Goal: Information Seeking & Learning: Find specific page/section

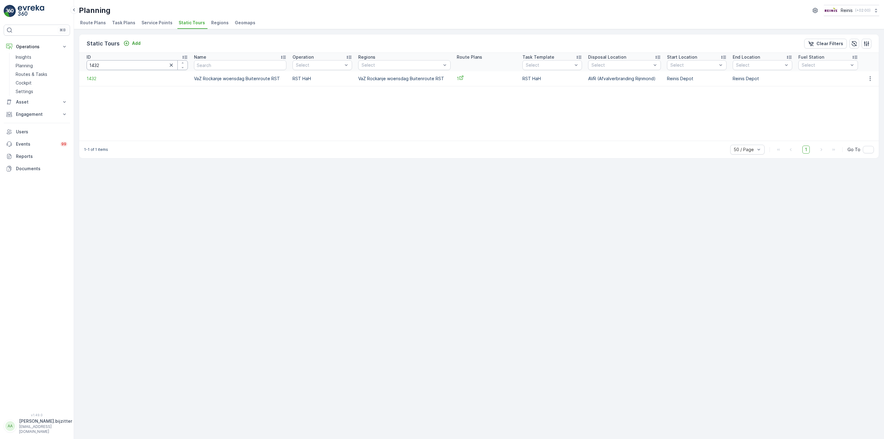
click at [119, 68] on input "1432" at bounding box center [137, 65] width 101 height 10
type input "1440"
click at [112, 64] on input "1440" at bounding box center [135, 65] width 97 height 10
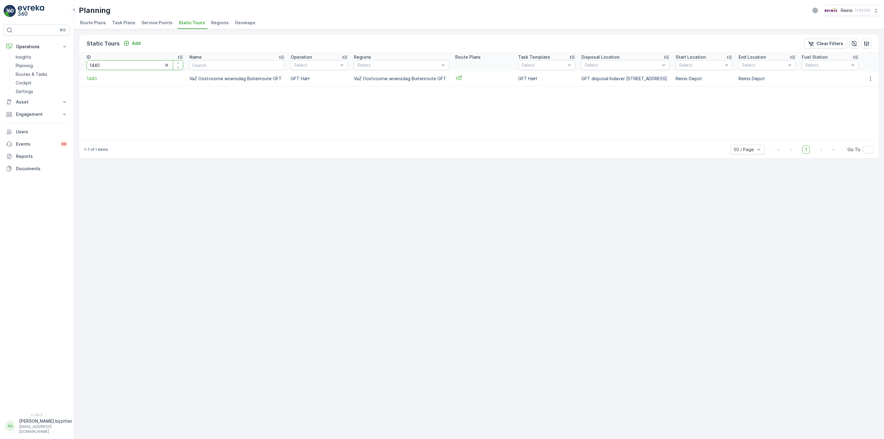
click at [111, 64] on input "1440" at bounding box center [135, 65] width 97 height 10
type input "1433"
click at [111, 64] on input "1433" at bounding box center [136, 65] width 99 height 10
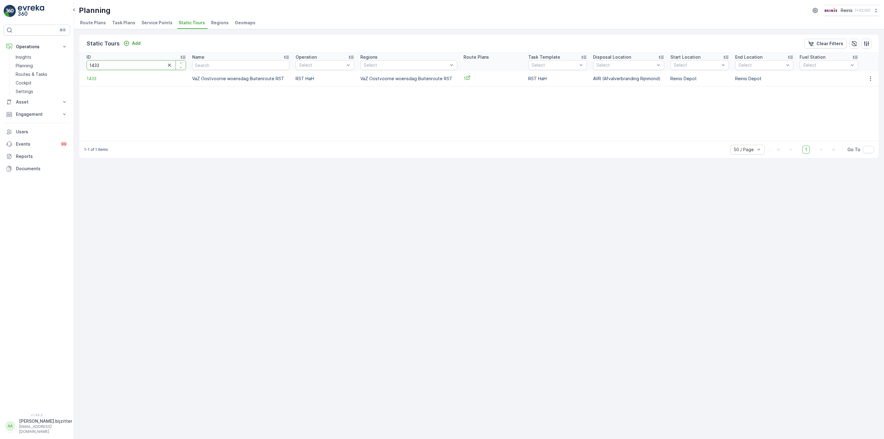
click at [111, 64] on input "1433" at bounding box center [136, 65] width 99 height 10
type input "1440"
click at [108, 66] on input "1440" at bounding box center [135, 65] width 97 height 10
click at [107, 66] on input "1440" at bounding box center [135, 65] width 97 height 10
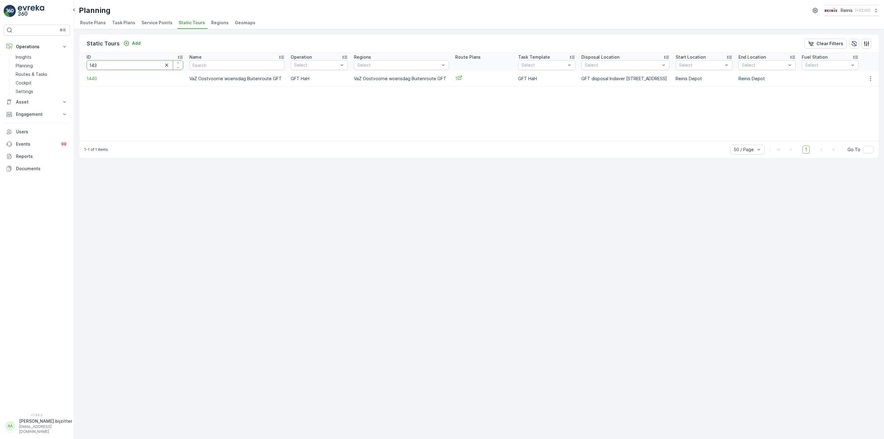
type input "1439"
click at [143, 66] on input "1439" at bounding box center [136, 65] width 99 height 10
click at [142, 65] on input "1439" at bounding box center [136, 65] width 99 height 10
click at [141, 64] on input "1439" at bounding box center [136, 65] width 99 height 10
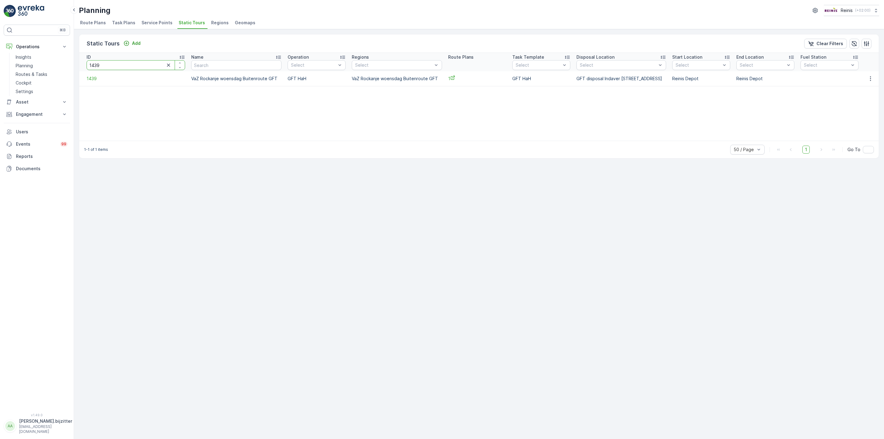
click at [141, 64] on input "1439" at bounding box center [136, 65] width 99 height 10
type input "1432"
click at [123, 64] on input "1432" at bounding box center [137, 65] width 101 height 10
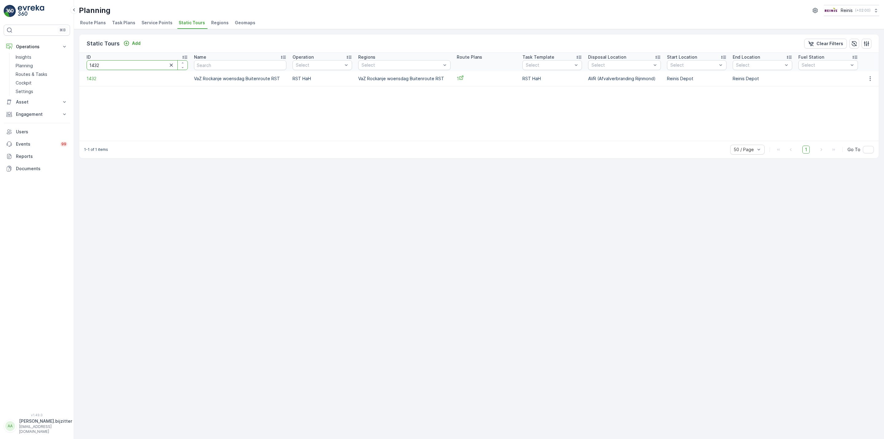
click at [123, 64] on input "1432" at bounding box center [137, 65] width 101 height 10
drag, startPoint x: 123, startPoint y: 64, endPoint x: 115, endPoint y: 64, distance: 8.0
click at [123, 65] on input "1432" at bounding box center [137, 65] width 101 height 10
type input "1442"
click at [115, 64] on input "1442" at bounding box center [137, 65] width 100 height 10
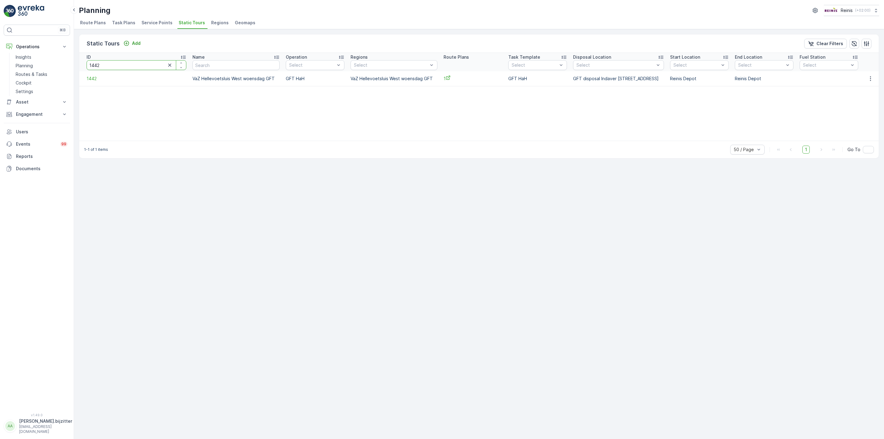
click at [115, 64] on input "1442" at bounding box center [137, 65] width 100 height 10
type input "1438"
click at [115, 64] on input "1438" at bounding box center [137, 65] width 101 height 10
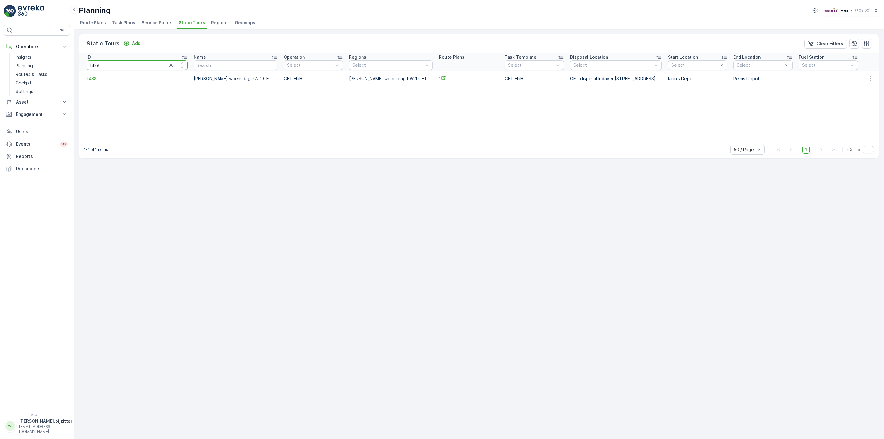
click at [115, 64] on input "1438" at bounding box center [137, 65] width 101 height 10
type input "1436"
click at [115, 64] on input "1436" at bounding box center [138, 65] width 103 height 10
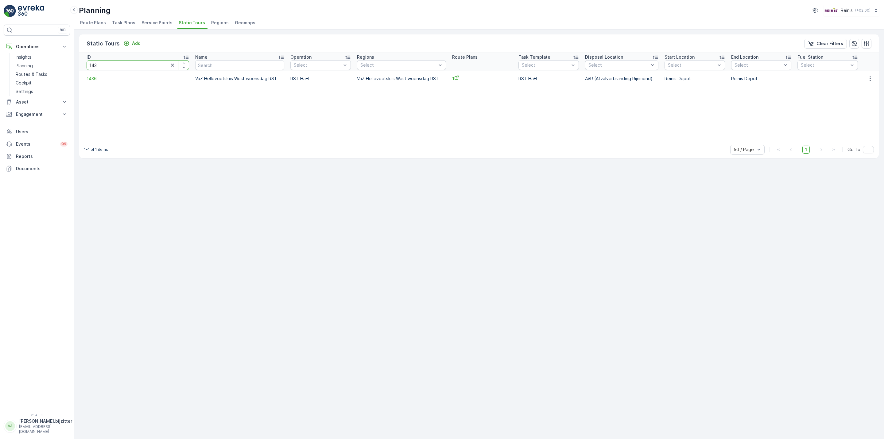
type input "1430"
click at [212, 235] on div "Static Tours Add Clear Filters ID 1430 Name Operation Select Regions Select Rou…" at bounding box center [479, 234] width 810 height 410
click at [294, 189] on div "Static Tours Add Clear Filters ID 1430 Name Operation Select Regions Select Rou…" at bounding box center [479, 234] width 810 height 410
click at [106, 62] on input "1430" at bounding box center [139, 65] width 104 height 10
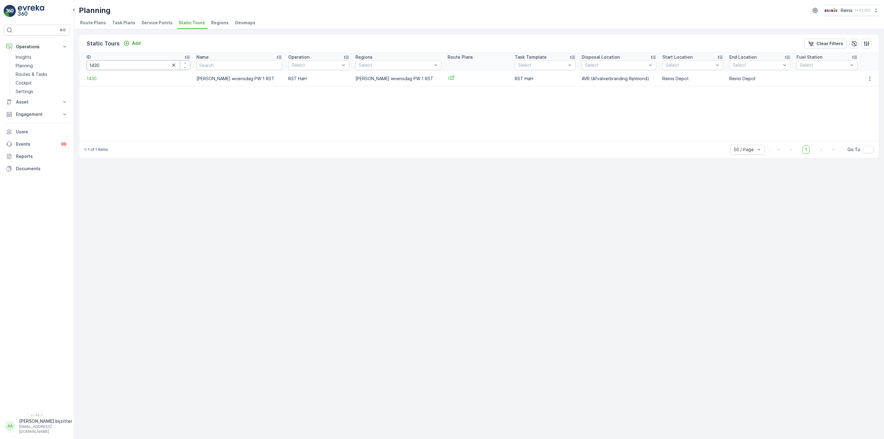
click at [133, 64] on input "1430" at bounding box center [139, 65] width 104 height 10
type input "1438"
click at [124, 67] on input "1438" at bounding box center [137, 65] width 101 height 10
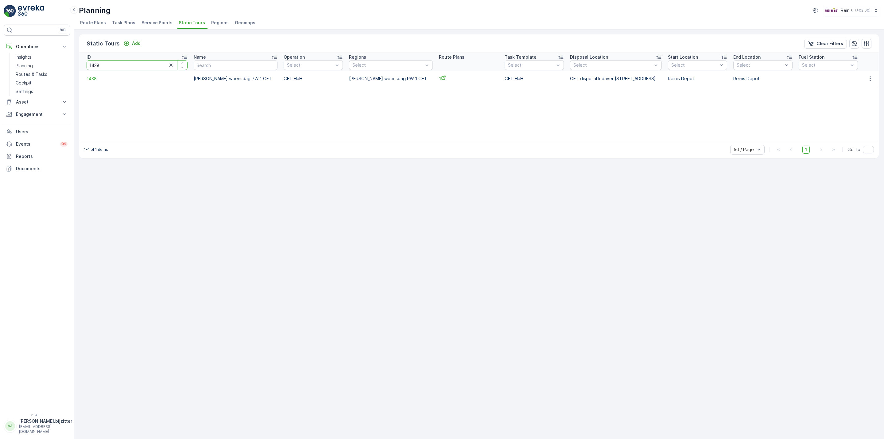
click at [124, 67] on input "1438" at bounding box center [137, 65] width 101 height 10
type input "14"
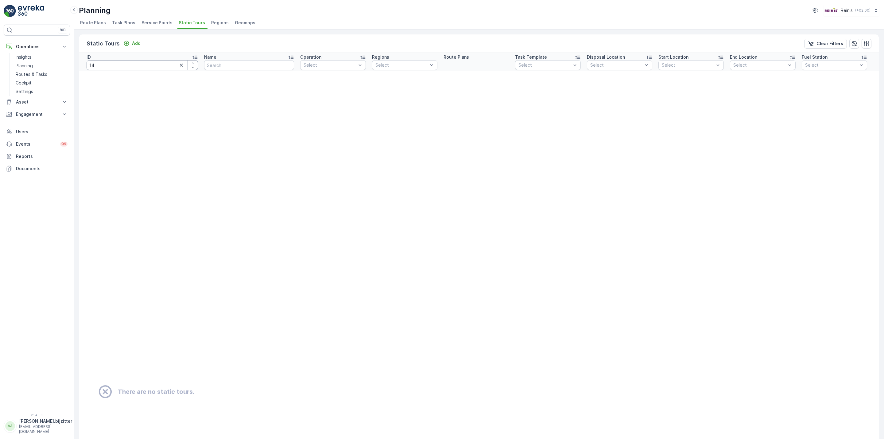
click at [124, 67] on input "14" at bounding box center [142, 65] width 111 height 10
type input "1442"
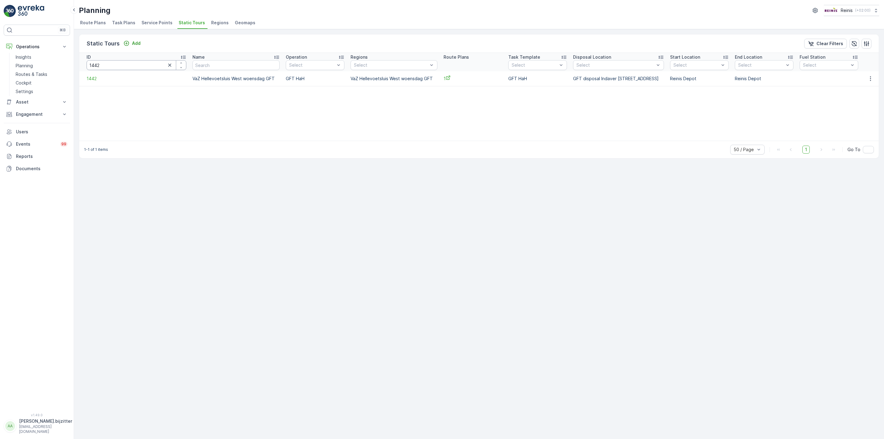
click at [111, 66] on input "1442" at bounding box center [137, 65] width 100 height 10
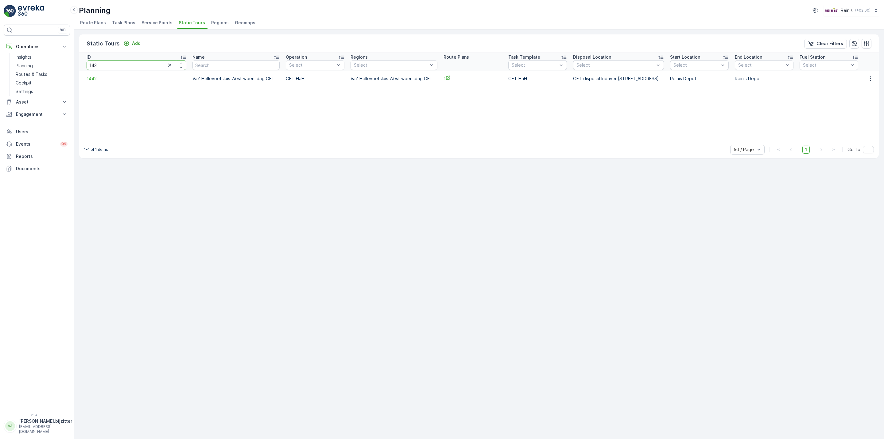
type input "1436"
click at [244, 242] on div "Static Tours Add Clear Filters ID 1436 Name Operation Select Regions Select Rou…" at bounding box center [479, 234] width 810 height 410
click at [146, 69] on input "1436" at bounding box center [138, 65] width 103 height 10
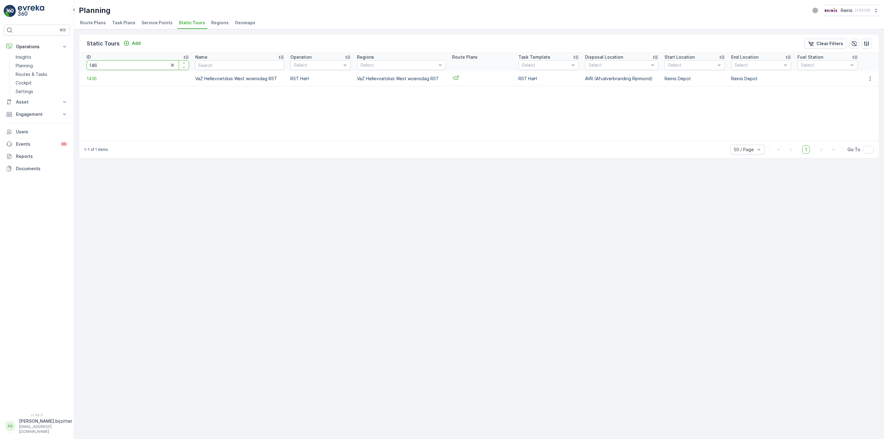
type input "1462"
click at [146, 69] on input "1462" at bounding box center [137, 65] width 100 height 10
type input "1469"
click at [132, 69] on input "1469" at bounding box center [139, 65] width 105 height 10
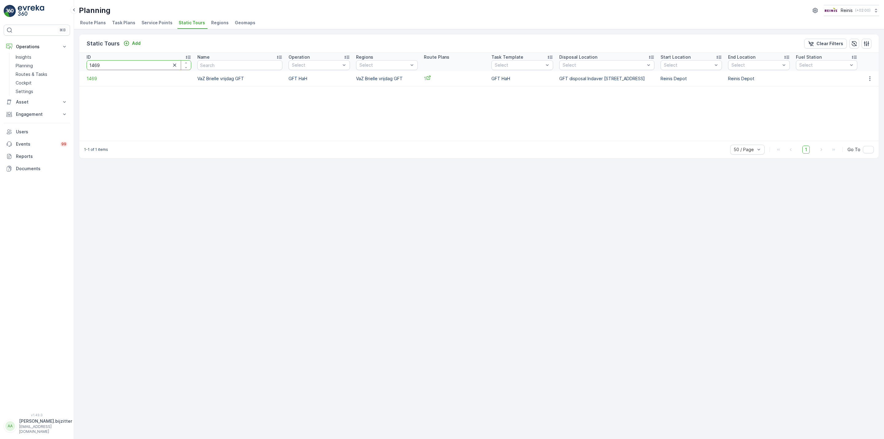
click at [132, 69] on input "1469" at bounding box center [139, 65] width 105 height 10
type input "1413"
click at [295, 171] on div "Static Tours Add Clear Filters ID 1413 Name Operation Select Regions Select Rou…" at bounding box center [479, 234] width 810 height 410
click at [119, 66] on input "1413" at bounding box center [135, 65] width 97 height 10
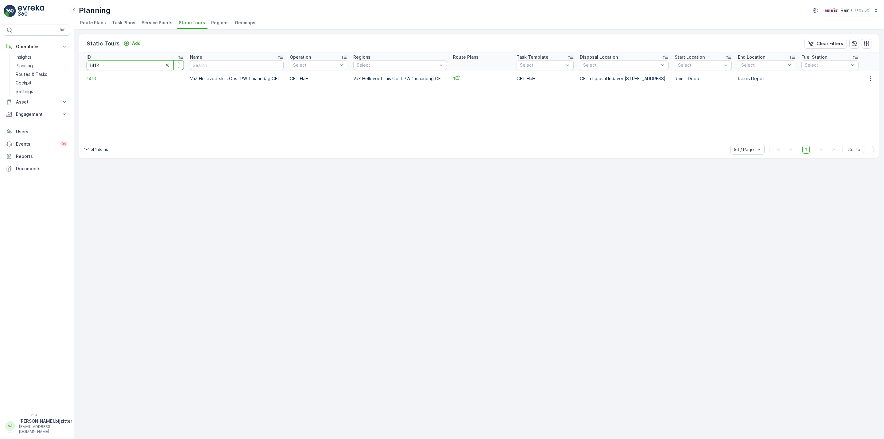
click at [119, 66] on input "1413" at bounding box center [135, 65] width 97 height 10
type input "1527"
click at [191, 212] on div "Static Tours Add Clear Filters ID 1527 Name Operation Select Regions Select Rou…" at bounding box center [479, 234] width 810 height 410
click at [123, 66] on input "1527" at bounding box center [138, 65] width 103 height 10
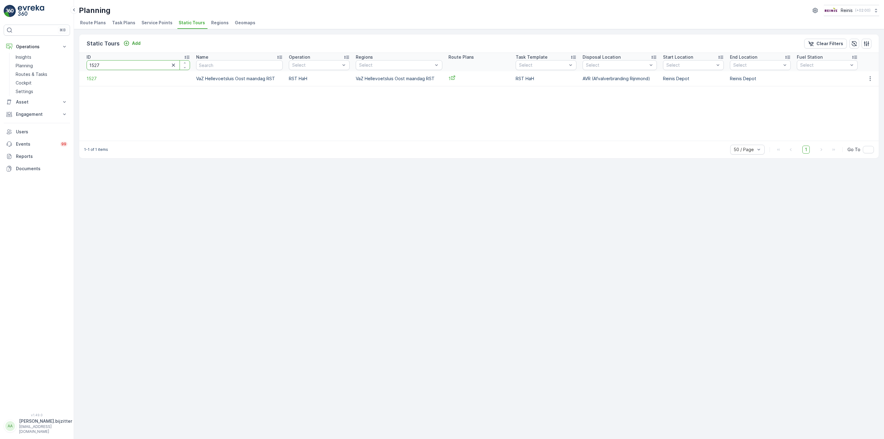
click at [123, 66] on input "1527" at bounding box center [138, 65] width 103 height 10
type input "1407"
click at [204, 185] on div "Static Tours Add Clear Filters ID 1407 Name Operation Select Regions Select Rou…" at bounding box center [479, 234] width 810 height 410
click at [124, 67] on input "1407" at bounding box center [139, 65] width 105 height 10
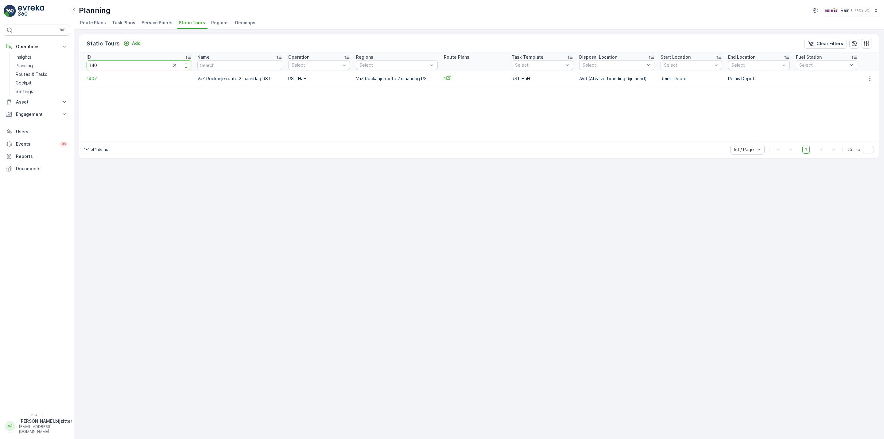
type input "1406"
click at [124, 67] on input "1406" at bounding box center [139, 65] width 105 height 10
type input "1407"
click at [155, 62] on input "1407" at bounding box center [139, 65] width 105 height 10
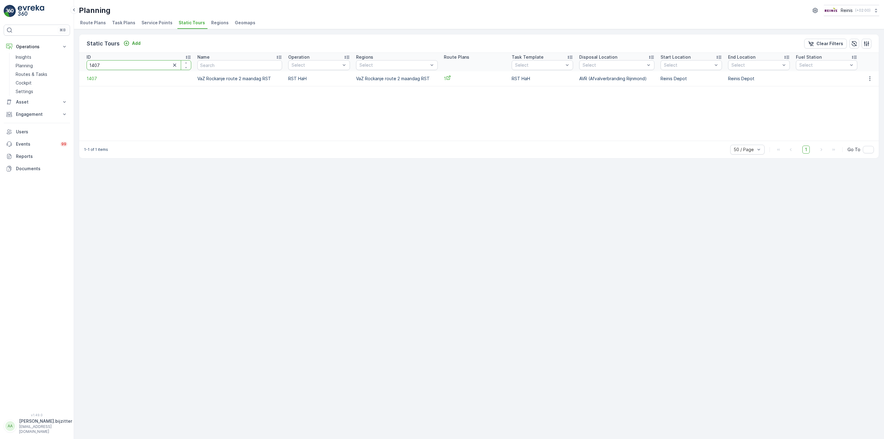
click at [155, 62] on input "1407" at bounding box center [139, 65] width 105 height 10
type input "1411"
click at [123, 65] on input "1411" at bounding box center [138, 65] width 102 height 10
click at [23, 65] on p "Planning" at bounding box center [24, 66] width 17 height 6
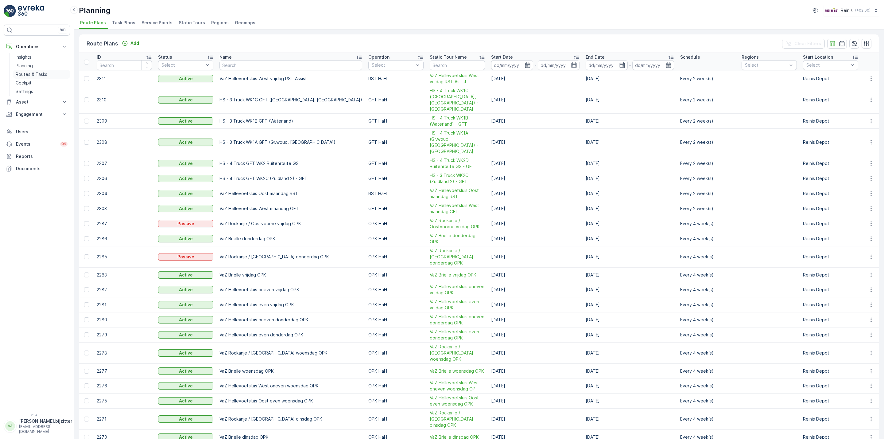
click at [24, 74] on p "Routes & Tasks" at bounding box center [32, 74] width 32 height 6
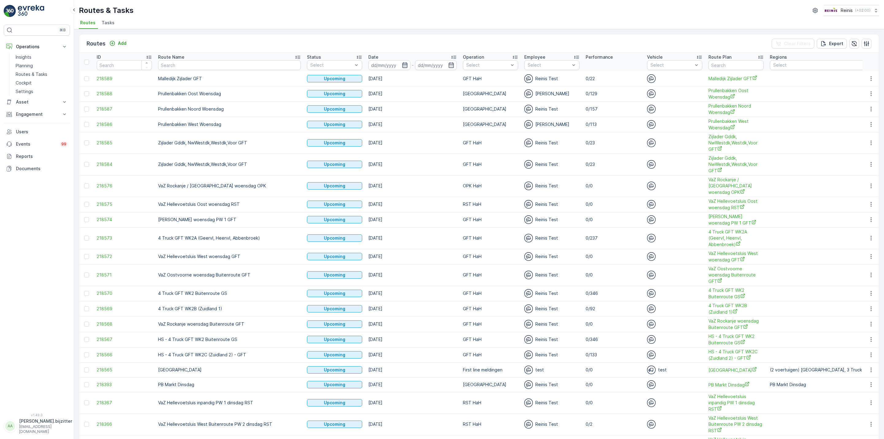
click at [402, 65] on icon "button" at bounding box center [405, 65] width 6 height 6
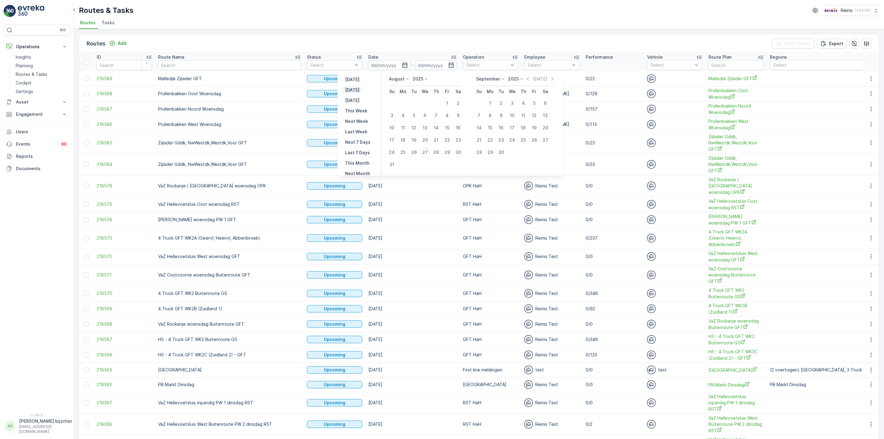
click at [355, 90] on p "[DATE]" at bounding box center [352, 90] width 14 height 6
type input "[DATE]"
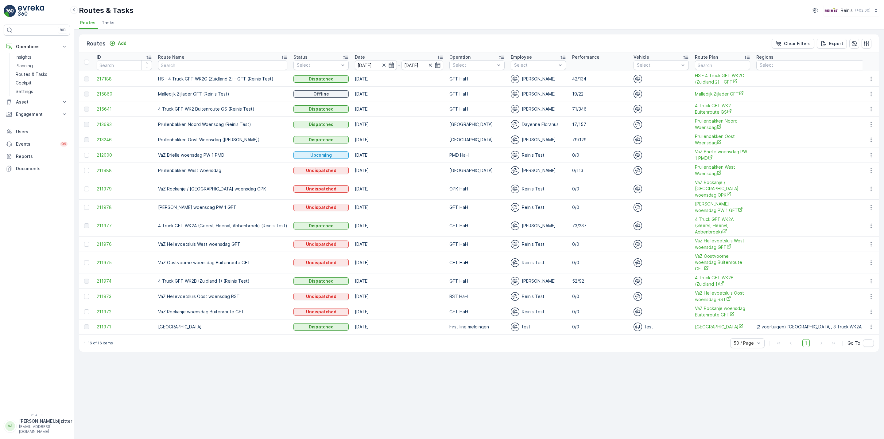
click at [218, 45] on div "Routes Add Clear Filters Export" at bounding box center [479, 43] width 800 height 18
click at [21, 56] on p "Insights" at bounding box center [24, 57] width 16 height 6
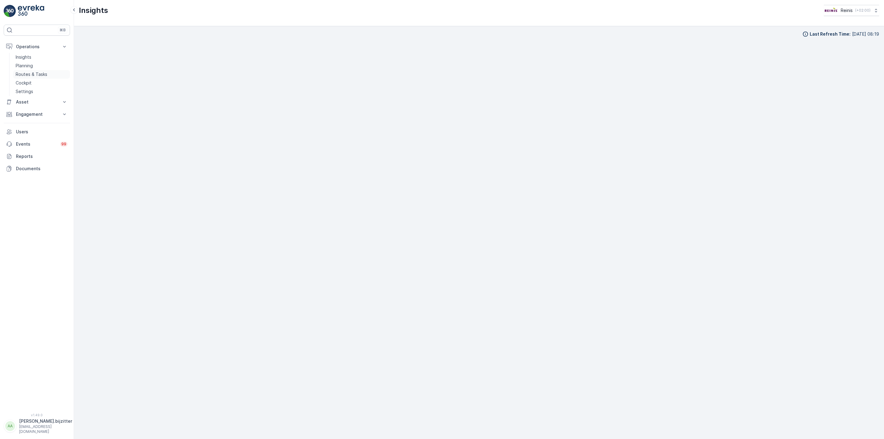
click at [25, 73] on p "Routes & Tasks" at bounding box center [32, 74] width 32 height 6
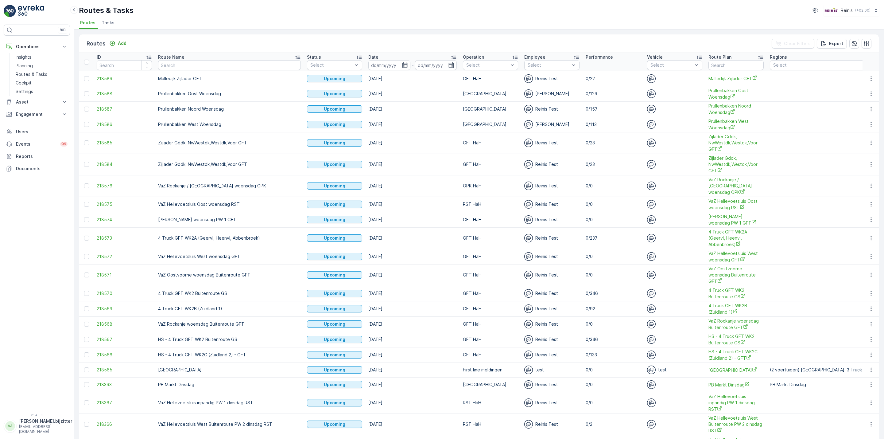
click at [223, 38] on div "Routes Add Clear Filters Export" at bounding box center [479, 43] width 800 height 18
click at [26, 75] on p "Routes & Tasks" at bounding box center [32, 74] width 32 height 6
click at [37, 194] on div "⌘B Operations Insights Planning Routes & Tasks Cockpit Settings Asset Assets Ac…" at bounding box center [37, 215] width 66 height 381
click at [408, 10] on div "Routes & Tasks Reinis ( +02:00 )" at bounding box center [479, 10] width 800 height 11
click at [28, 65] on p "Planning" at bounding box center [24, 66] width 17 height 6
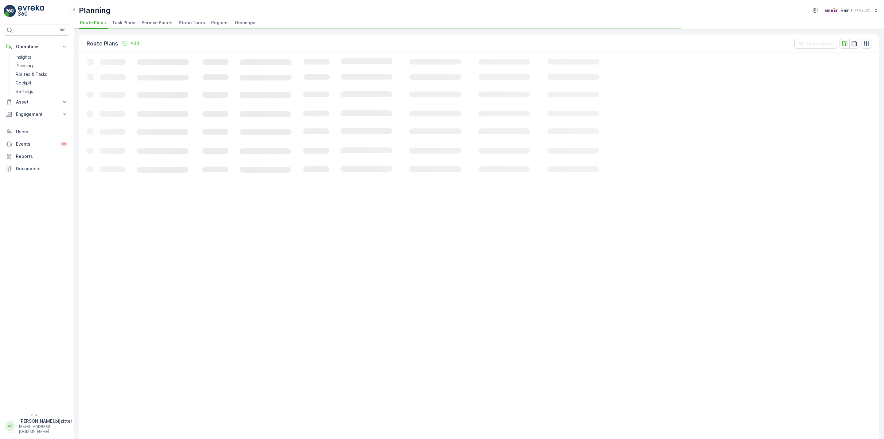
click at [189, 25] on span "Static Tours" at bounding box center [192, 23] width 26 height 6
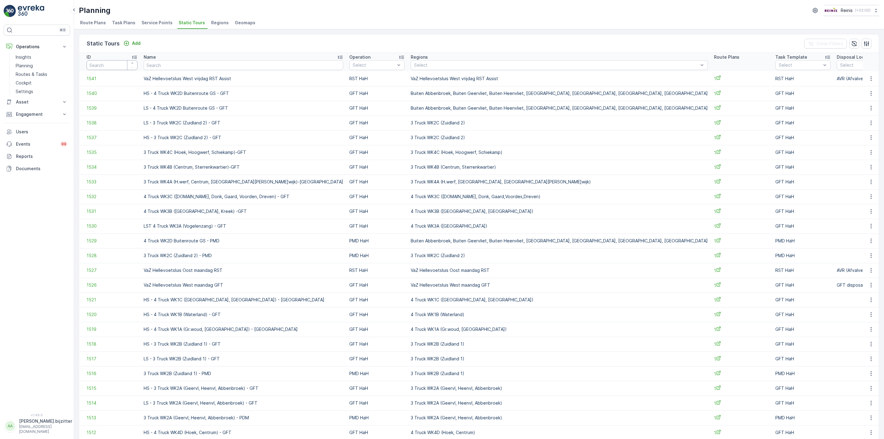
click at [113, 68] on input "number" at bounding box center [112, 65] width 51 height 10
type input "1456"
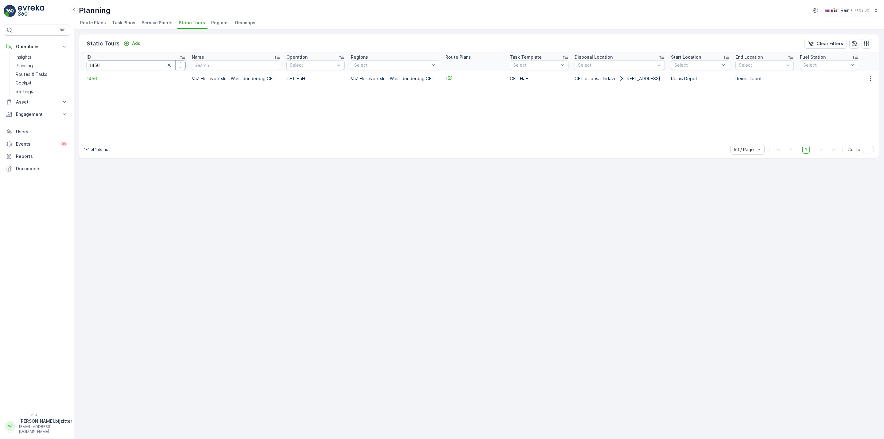
click at [111, 64] on input "1456" at bounding box center [136, 65] width 99 height 10
type input "1460"
click at [189, 250] on div "Static Tours Add Clear Filters ID 1460 Name Operation Select Regions Select Rou…" at bounding box center [479, 234] width 810 height 410
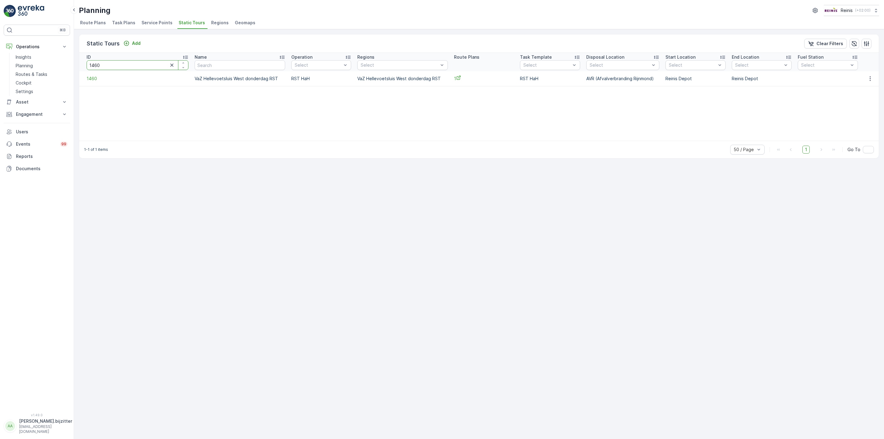
click at [137, 64] on input "1460" at bounding box center [138, 65] width 102 height 10
type input "147"
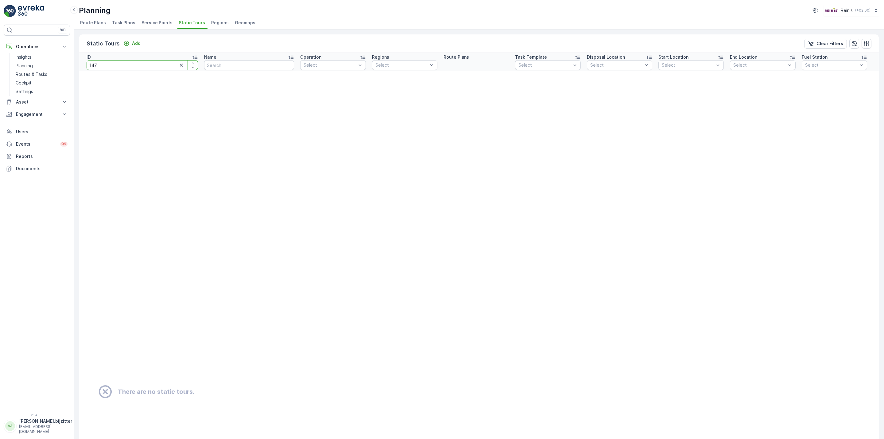
click at [137, 64] on input "147" at bounding box center [142, 65] width 111 height 10
type input "1465"
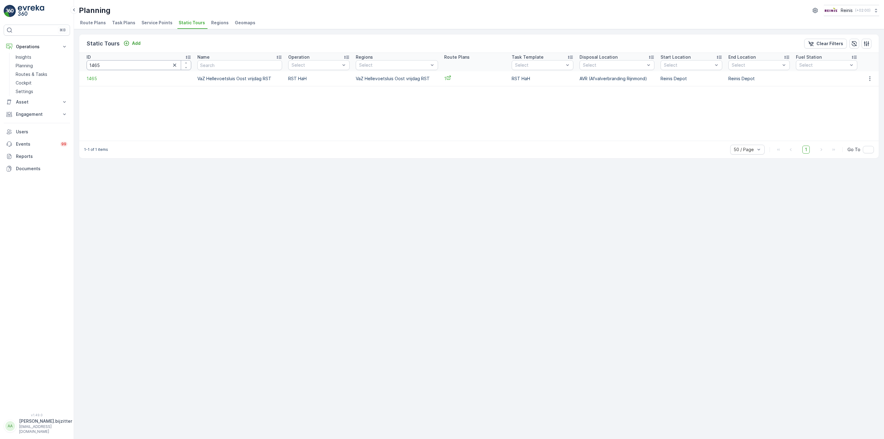
click at [113, 65] on input "1465" at bounding box center [139, 65] width 105 height 10
click at [112, 65] on input "1465" at bounding box center [139, 65] width 105 height 10
type input "151"
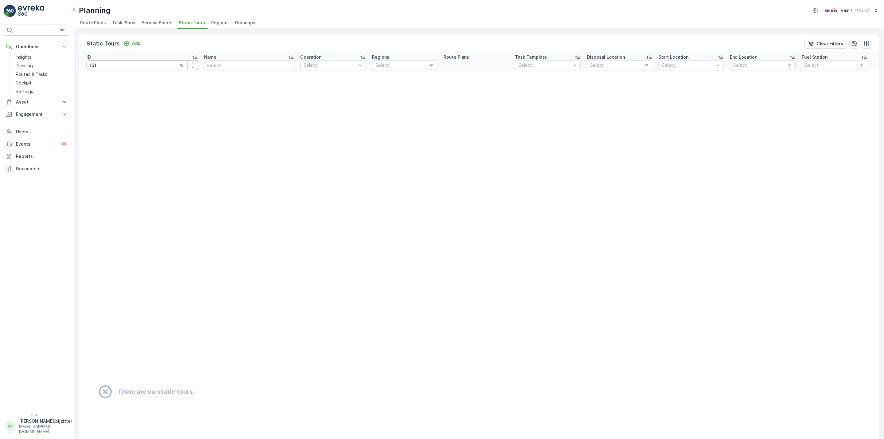
click at [112, 65] on input "151" at bounding box center [142, 65] width 111 height 10
type input "1451"
click at [112, 65] on input "1451" at bounding box center [142, 65] width 111 height 10
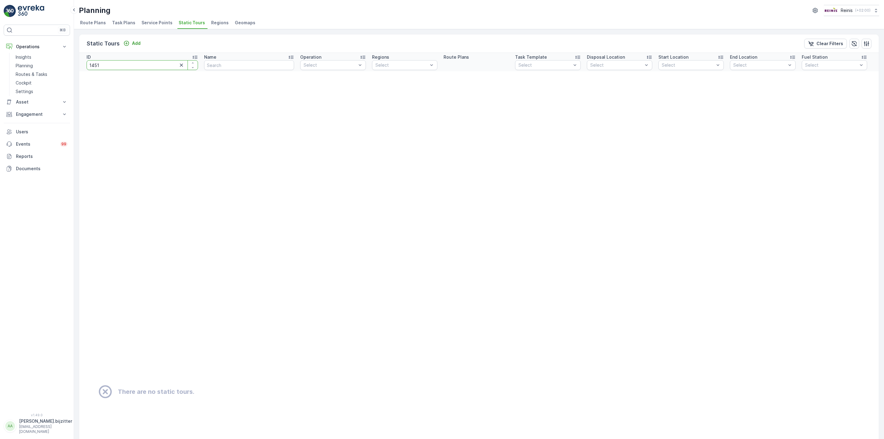
click at [112, 65] on input "1451" at bounding box center [142, 65] width 111 height 10
type input "1473"
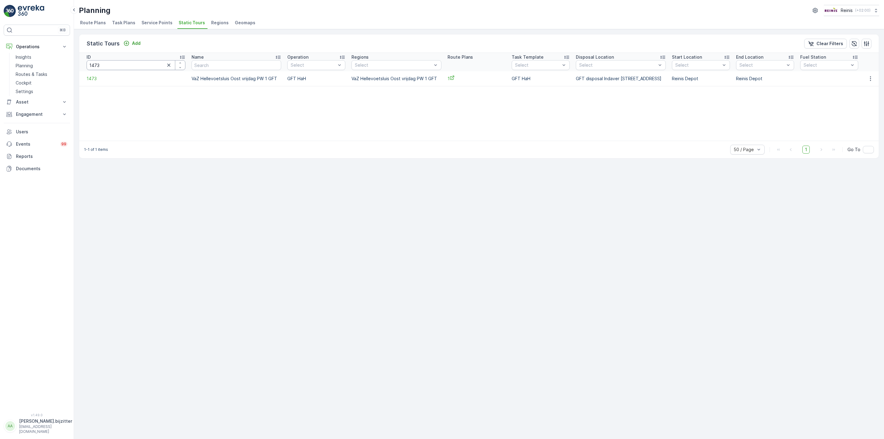
click at [111, 64] on input "1473" at bounding box center [136, 65] width 99 height 10
type input "10413"
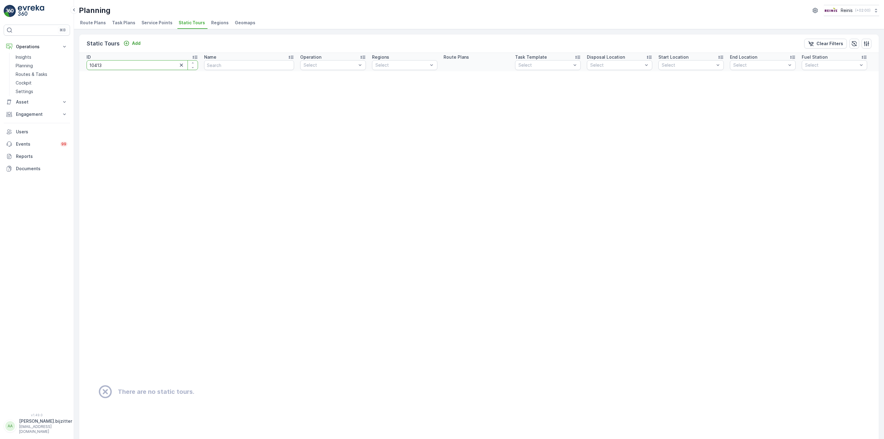
click at [94, 64] on input "10413" at bounding box center [142, 65] width 111 height 10
type input "1413"
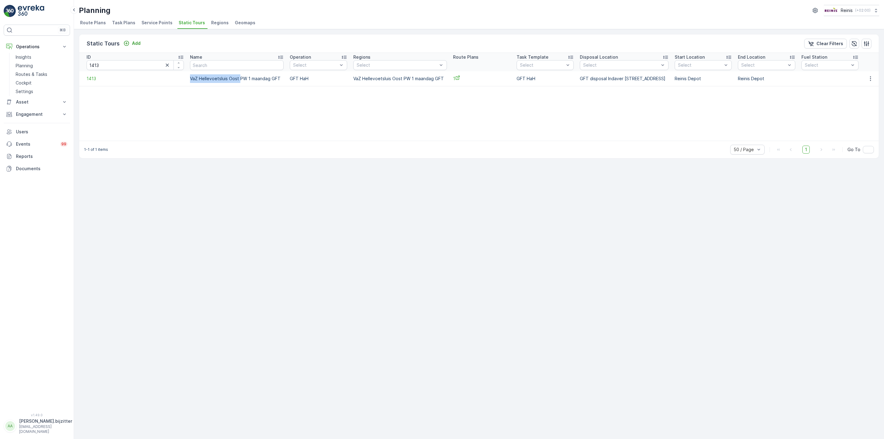
drag, startPoint x: 181, startPoint y: 80, endPoint x: 225, endPoint y: 81, distance: 44.5
click at [228, 82] on td "VaZ Hellevoetsluis Oost PW 1 maandag GFT" at bounding box center [237, 78] width 100 height 15
copy td "VaZ Hellevoetsluis Oost"
click at [209, 65] on input "text" at bounding box center [237, 65] width 94 height 10
paste input "VaZ Hellevoetsluis Oost"
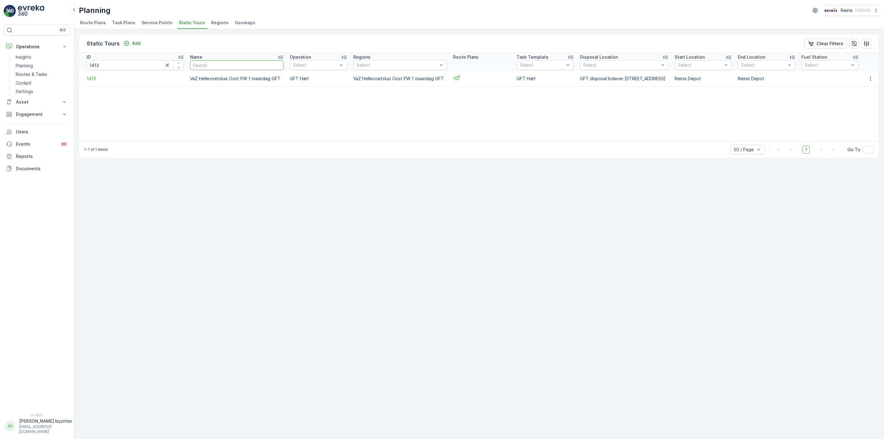
type input "VaZ Hellevoetsluis Oost"
click at [164, 64] on icon "button" at bounding box center [167, 65] width 6 height 6
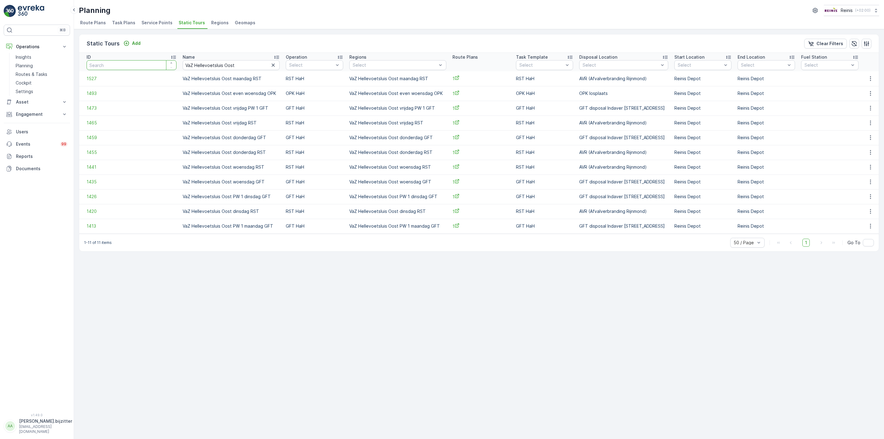
click at [131, 68] on input "number" at bounding box center [132, 65] width 90 height 10
type input "1414"
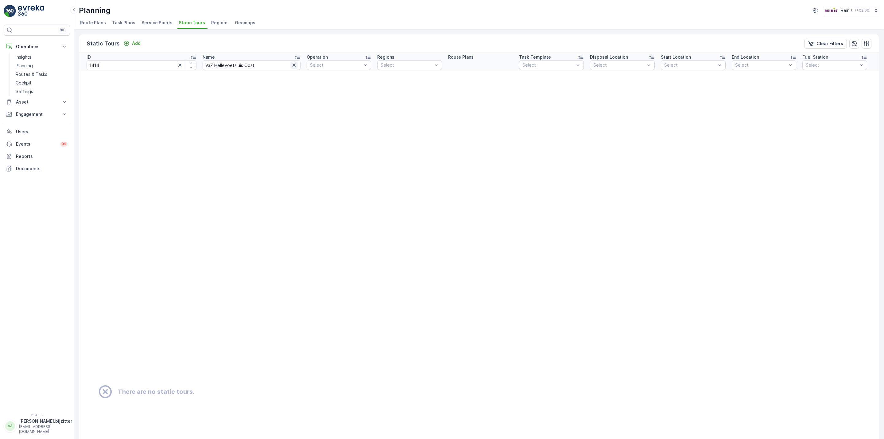
click at [291, 65] on icon "button" at bounding box center [294, 65] width 6 height 6
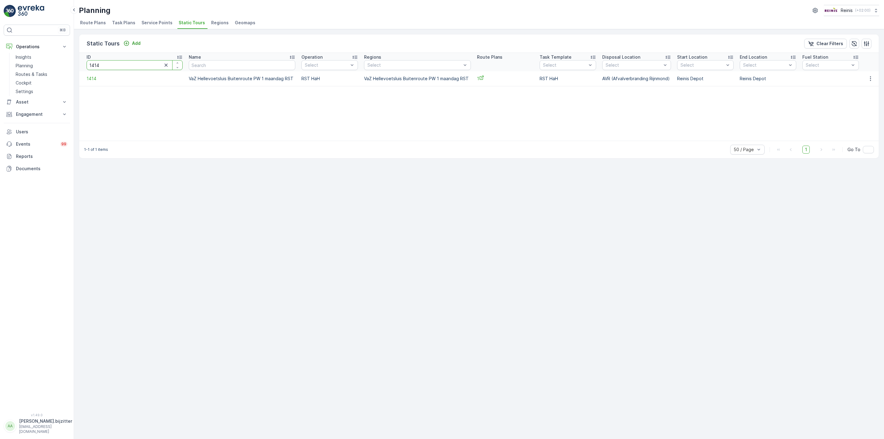
click at [111, 68] on input "1414" at bounding box center [135, 65] width 96 height 10
type input "1527"
drag, startPoint x: 190, startPoint y: 79, endPoint x: 255, endPoint y: 85, distance: 65.3
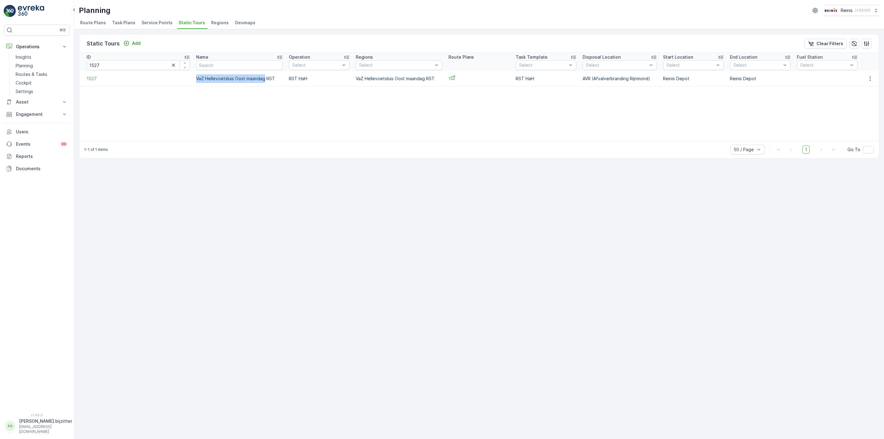
click at [255, 85] on td "VaZ Hellevoetsluis Oost maandag RST" at bounding box center [239, 78] width 93 height 15
copy td "VaZ Hellevoetsluis Oost maandag"
click at [214, 63] on input "text" at bounding box center [239, 65] width 87 height 10
paste input "VaZ Hellevoetsluis Oost maandag"
type input "VaZ Hellevoetsluis Oost maandag"
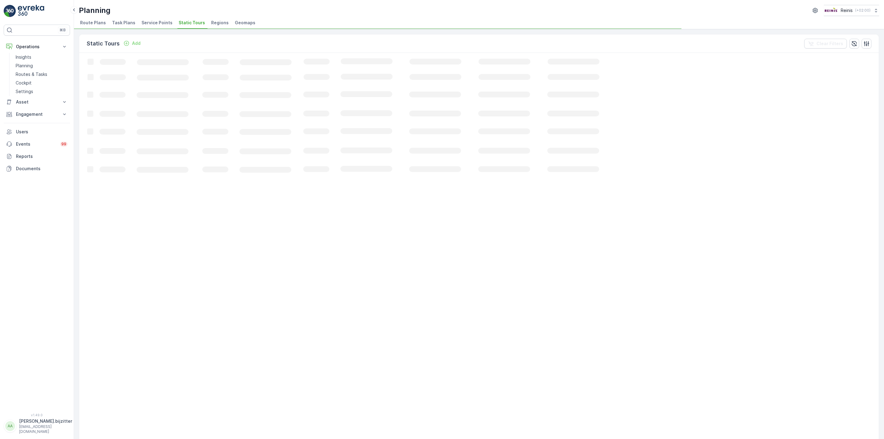
click at [232, 64] on icon "Loading..." at bounding box center [374, 385] width 590 height 665
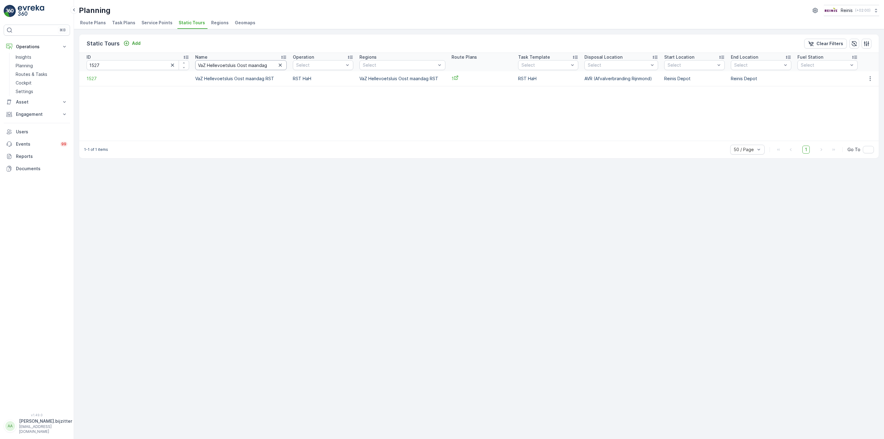
click at [232, 64] on input "VaZ Hellevoetsluis Oost maandag" at bounding box center [240, 65] width 91 height 10
drag, startPoint x: 235, startPoint y: 65, endPoint x: 230, endPoint y: 65, distance: 5.2
click at [230, 65] on input "VaZ Hellevoetsluis Oost maandag" at bounding box center [240, 65] width 91 height 10
type input "VaZ Hellevoetsluis West maandag"
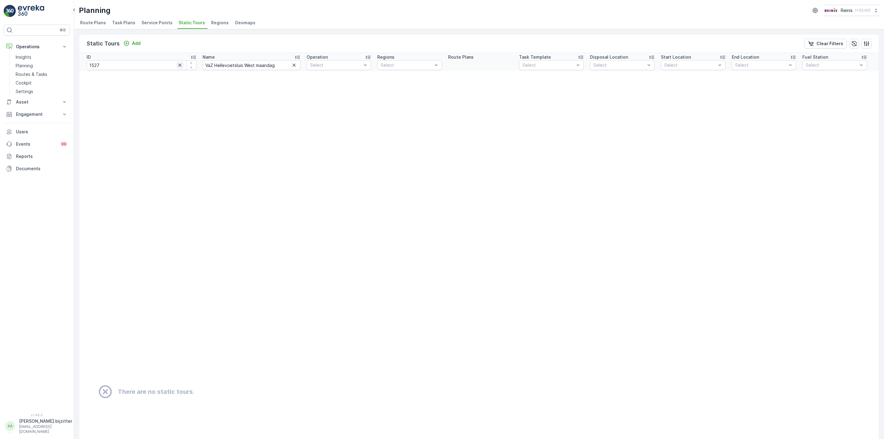
click at [178, 67] on icon "button" at bounding box center [179, 65] width 3 height 3
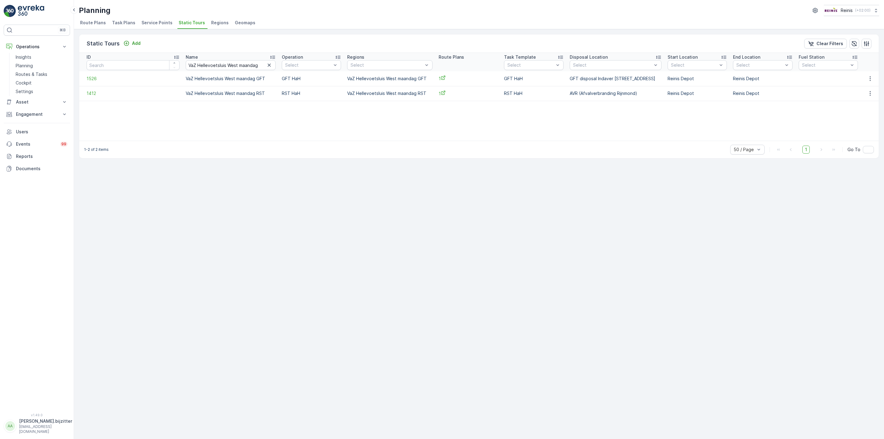
click at [173, 185] on div "Static Tours Add Clear Filters ID Name VaZ Hellevoetsluis West maandag Operatio…" at bounding box center [479, 234] width 810 height 410
click at [120, 68] on input "number" at bounding box center [133, 65] width 93 height 10
type input "15"
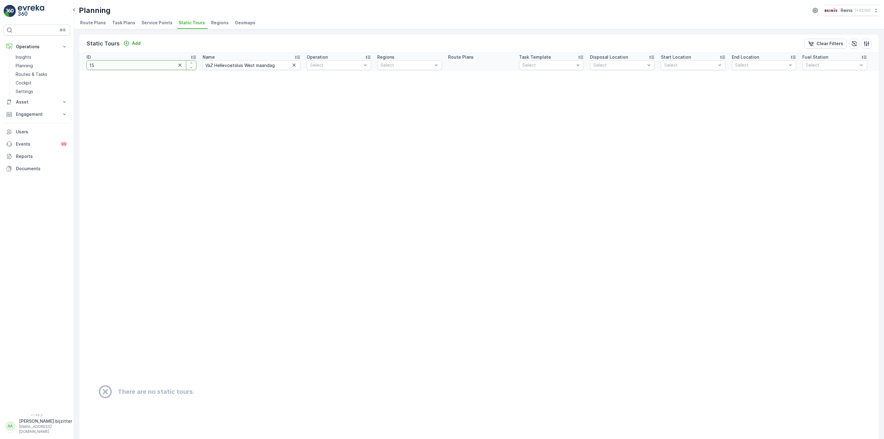
click at [120, 68] on input "15" at bounding box center [142, 65] width 110 height 10
type input "1527"
click at [293, 65] on icon "button" at bounding box center [294, 65] width 3 height 3
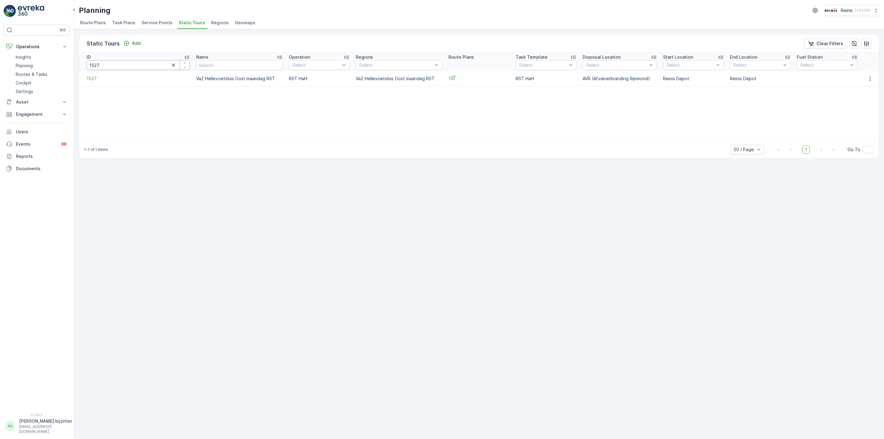
click at [123, 68] on input "1527" at bounding box center [138, 65] width 103 height 10
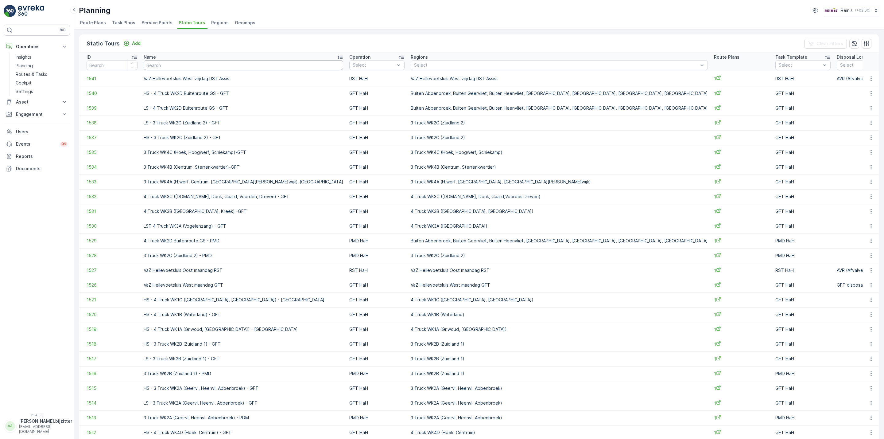
click at [207, 66] on input "text" at bounding box center [244, 65] width 200 height 10
type input "Buiten"
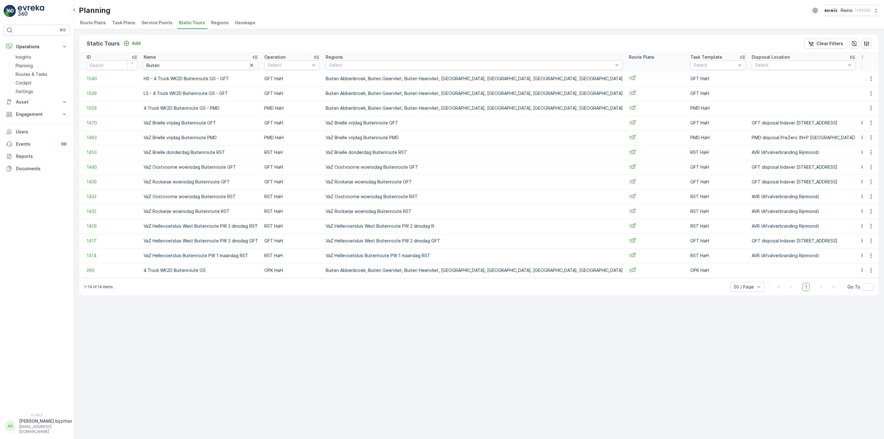
click at [310, 314] on div "Static Tours Add Clear Filters ID Name Buiten Operation Select Regions Select R…" at bounding box center [479, 234] width 810 height 410
drag, startPoint x: 828, startPoint y: 43, endPoint x: 821, endPoint y: 45, distance: 7.6
click at [828, 43] on p "Clear Filters" at bounding box center [830, 44] width 27 height 6
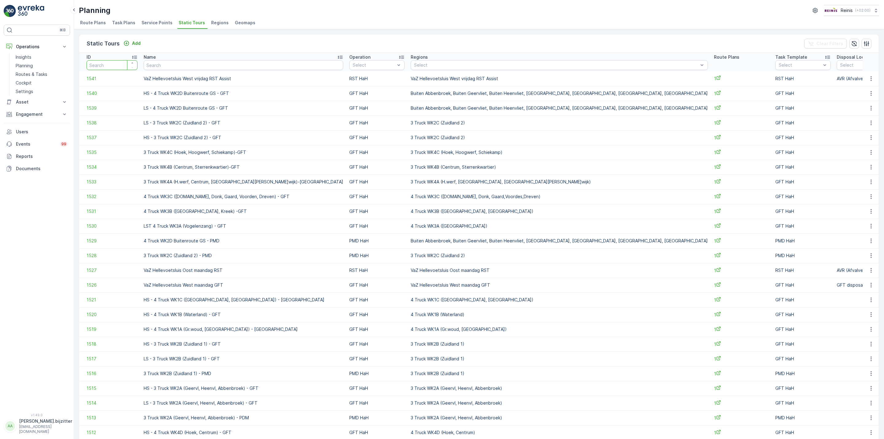
click at [115, 66] on input "number" at bounding box center [112, 65] width 51 height 10
type input "1413"
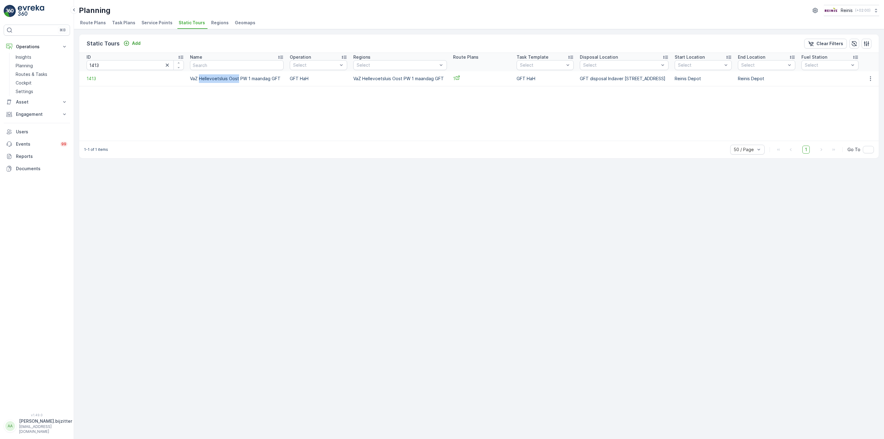
drag, startPoint x: 190, startPoint y: 79, endPoint x: 228, endPoint y: 77, distance: 38.1
click at [228, 77] on td "VaZ Hellevoetsluis Oost PW 1 maandag GFT" at bounding box center [237, 78] width 100 height 15
copy td "Hellevoetsluis Oost"
click at [209, 61] on input "text" at bounding box center [237, 65] width 94 height 10
paste input "Hellevoetsluis Oost"
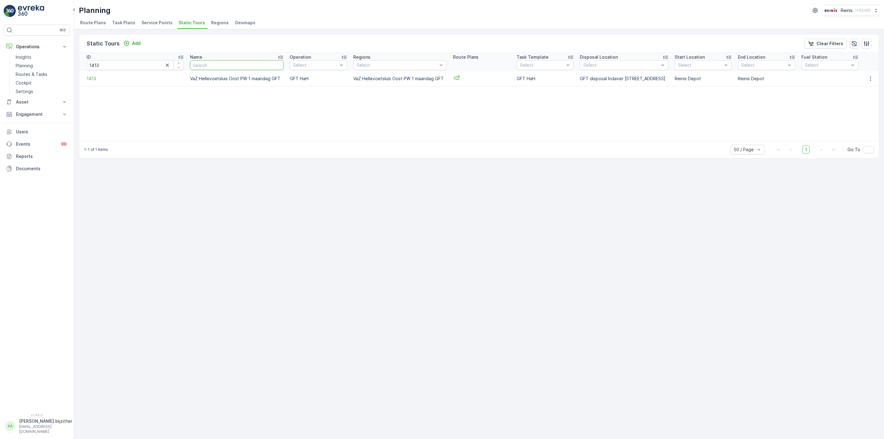
type input "Hellevoetsluis Oost"
click at [216, 64] on input "Hellevoetsluis Oost" at bounding box center [237, 65] width 94 height 10
type input "Hellevoetsluis west"
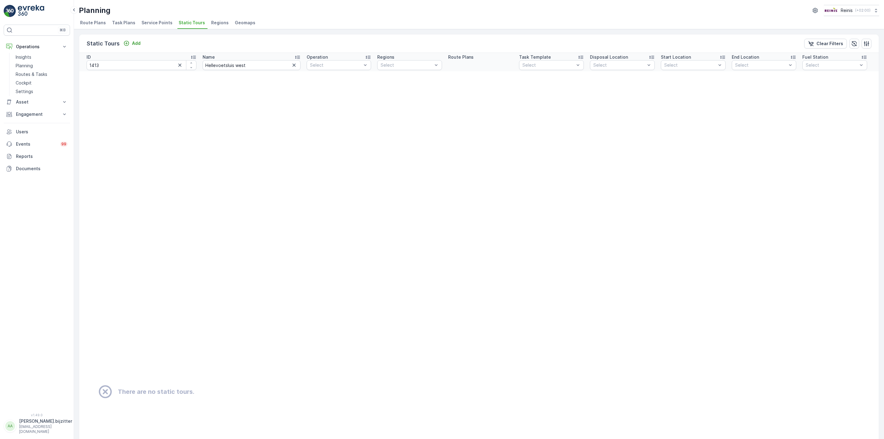
click at [177, 67] on icon "button" at bounding box center [180, 65] width 6 height 6
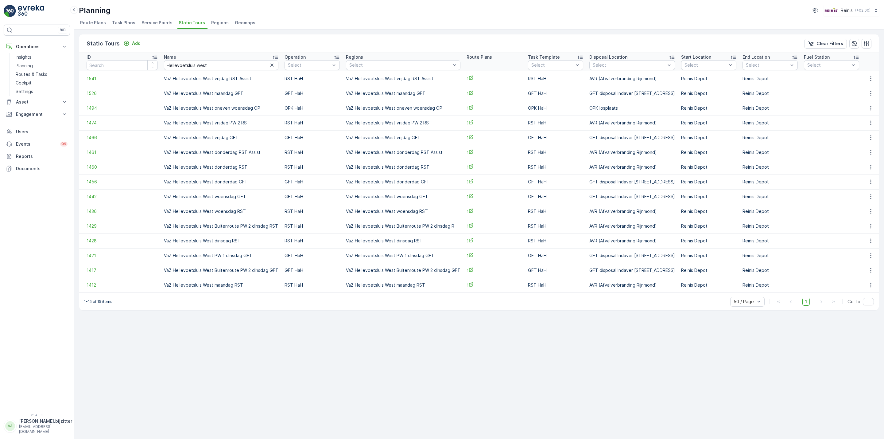
drag, startPoint x: 173, startPoint y: 323, endPoint x: 143, endPoint y: 371, distance: 56.9
click at [174, 325] on div "Static Tours Add Clear Filters ID Name Hellevoetsluis west Operation Select Reg…" at bounding box center [479, 234] width 810 height 410
click at [196, 63] on input "Hellevoetsluis west" at bounding box center [221, 65] width 115 height 10
type input "Hellevoetsluis"
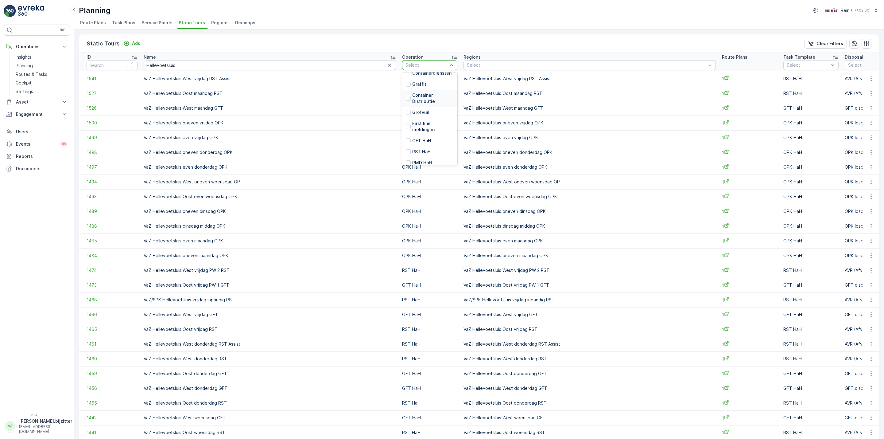
scroll to position [138, 0]
click at [406, 135] on div at bounding box center [408, 136] width 5 height 5
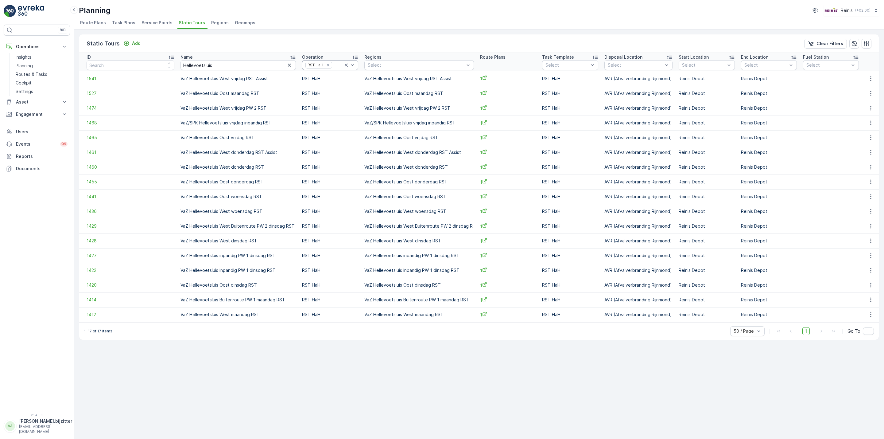
click at [343, 66] on icon at bounding box center [346, 65] width 6 height 6
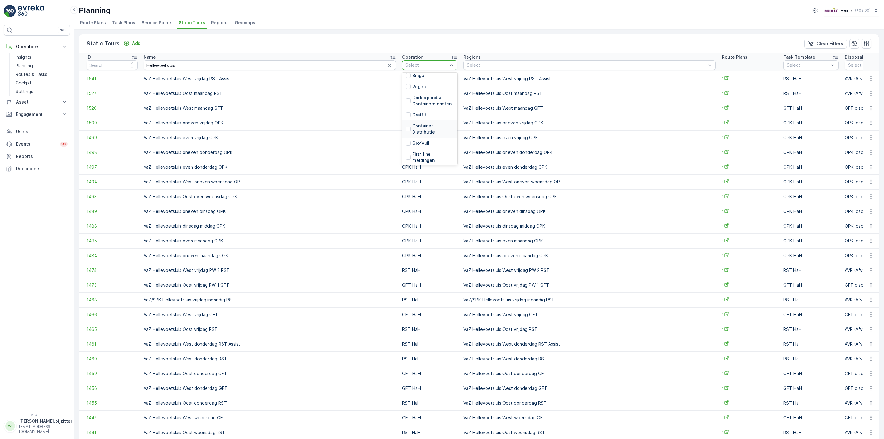
scroll to position [138, 0]
click at [406, 125] on div "GFT HaH" at bounding box center [418, 125] width 25 height 6
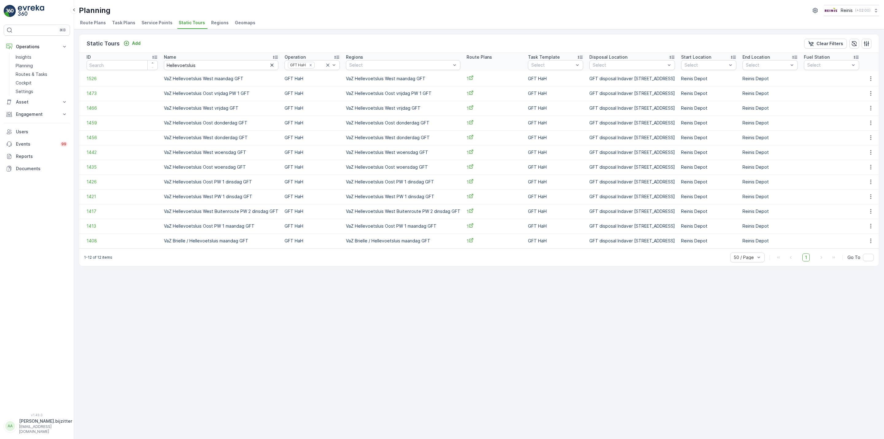
click at [161, 195] on td "VaZ Hellevoetsluis West PW 1 dinsdag GFT" at bounding box center [221, 196] width 121 height 15
drag, startPoint x: 157, startPoint y: 196, endPoint x: 216, endPoint y: 196, distance: 59.0
click at [216, 196] on td "VaZ Hellevoetsluis West PW 1 dinsdag GFT" at bounding box center [221, 196] width 121 height 15
copy td "VaZ Hellevoetsluis West PW 1"
